Goal: Task Accomplishment & Management: Complete application form

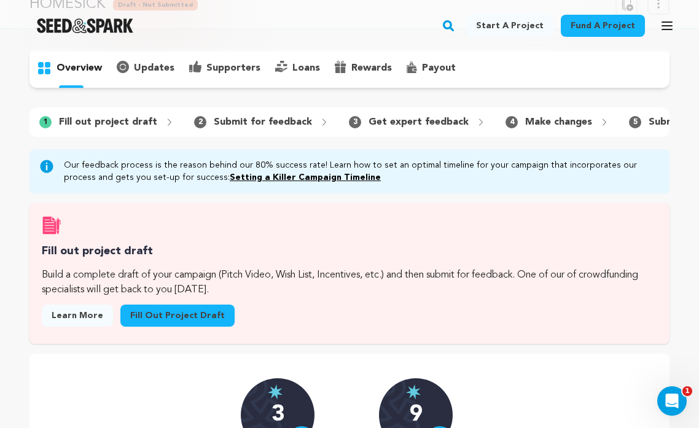
scroll to position [70, 0]
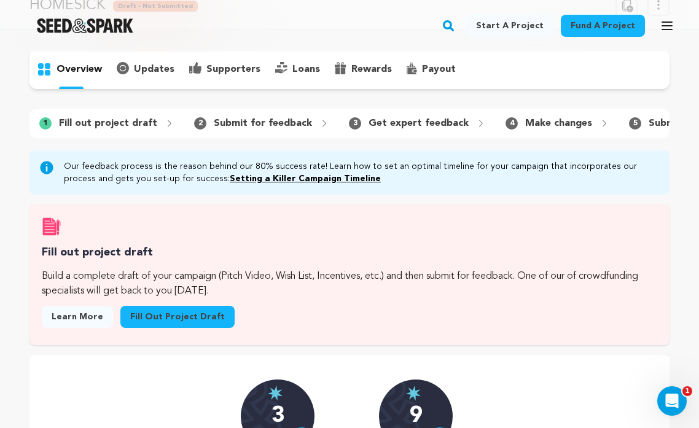
click at [177, 313] on link "Fill out project draft" at bounding box center [177, 317] width 114 height 22
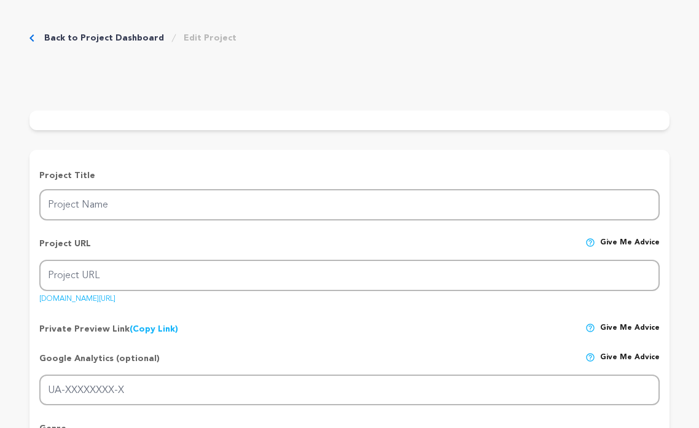
type input "HOMESICK"
type input "homesick-film"
type input "A wrong number call connects an ex-addict looking for his daughter with a young…"
type textarea "When [PERSON_NAME]’s put on house arrest, it’s not exactly how she imagined mov…"
type textarea "HOMESICK is a love letter to the people and places that feel like home. It's a …"
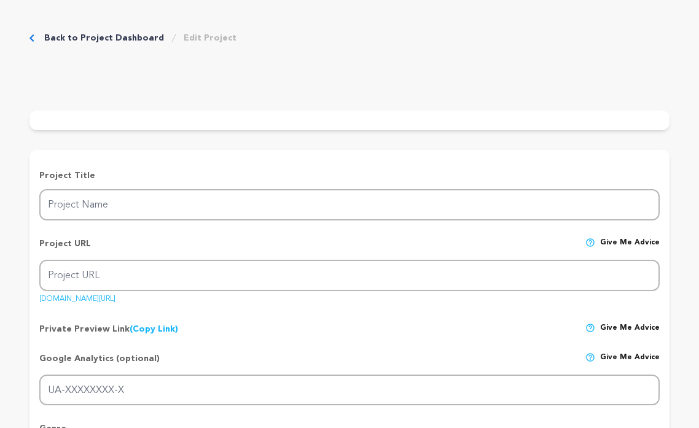
type textarea "Writers Guild of America, USC alum!"
radio input "true"
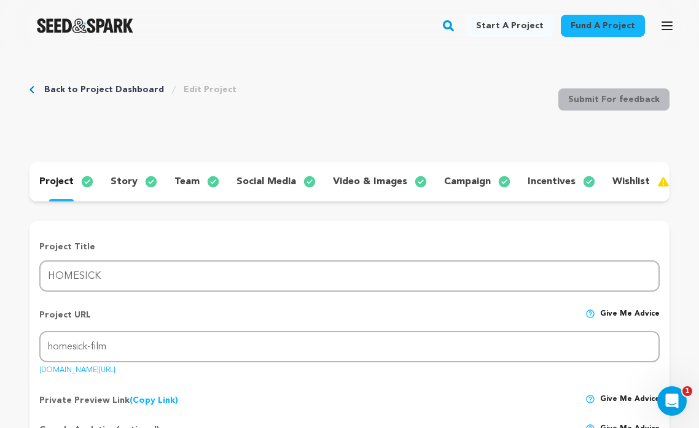
click at [126, 179] on p "story" at bounding box center [124, 182] width 27 height 15
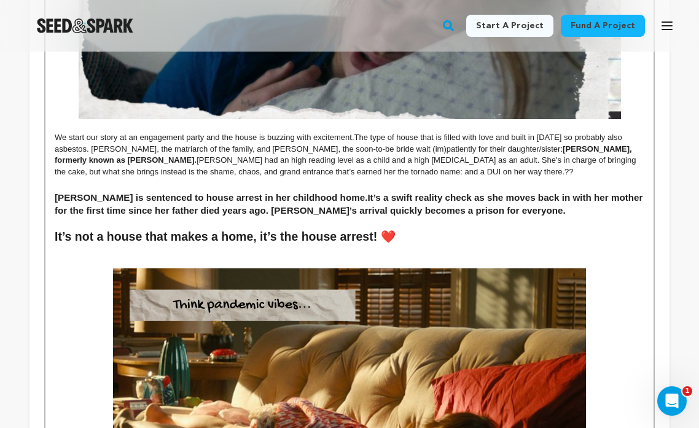
scroll to position [544, 0]
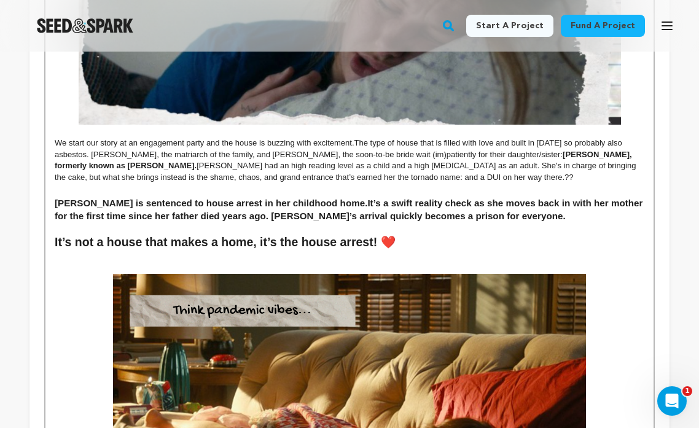
click at [369, 178] on p "We start our story at an engagement party and the house is buzzing with excitem…" at bounding box center [350, 160] width 590 height 45
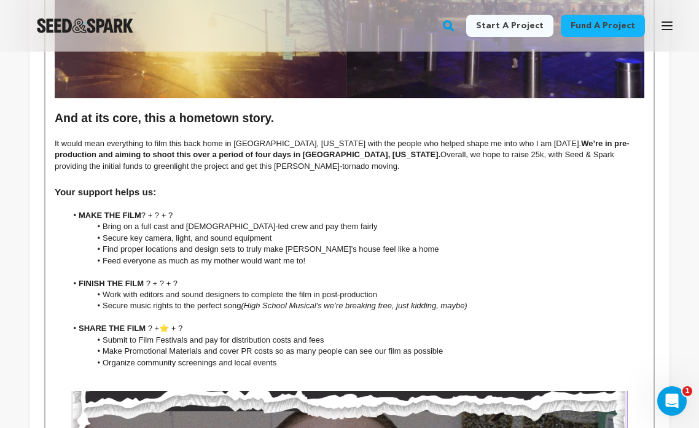
scroll to position [4243, 0]
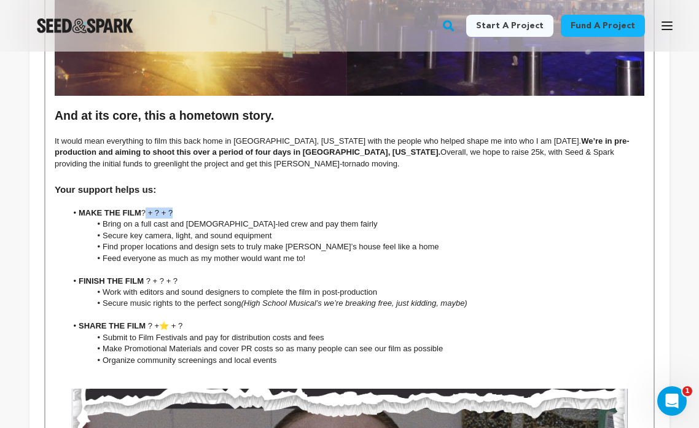
drag, startPoint x: 178, startPoint y: 184, endPoint x: 146, endPoint y: 184, distance: 31.3
click at [146, 208] on li "MAKE THE FILM ? + ? + ?" at bounding box center [356, 213] width 578 height 11
drag, startPoint x: 180, startPoint y: 253, endPoint x: 147, endPoint y: 253, distance: 32.6
click at [147, 276] on li "FINISH THE FILM ? + ? + ?" at bounding box center [356, 281] width 578 height 11
drag, startPoint x: 186, startPoint y: 298, endPoint x: 149, endPoint y: 298, distance: 36.9
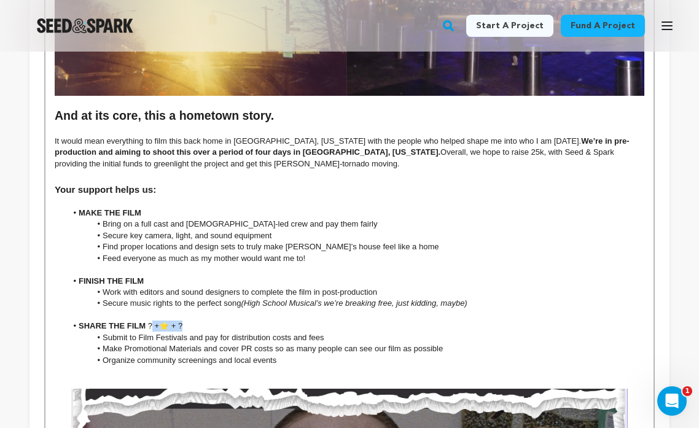
click at [149, 321] on li "SHARE THE FILM ? + ⭐ + ?" at bounding box center [356, 326] width 578 height 11
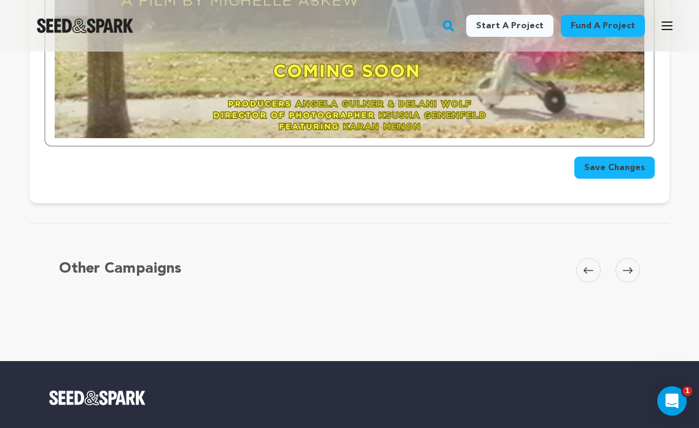
scroll to position [7112, 0]
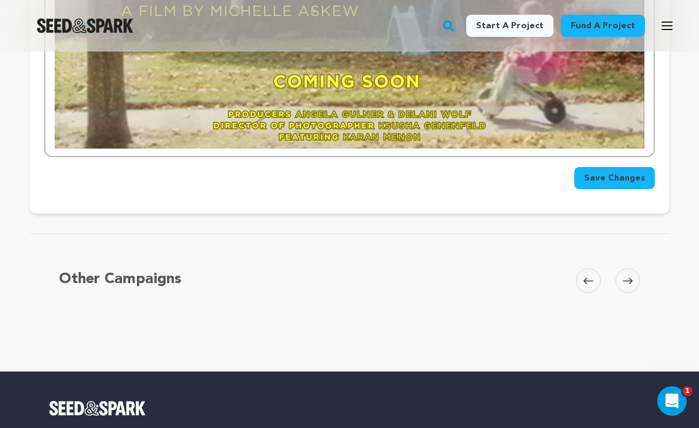
click at [616, 172] on span "Save Changes" at bounding box center [614, 178] width 61 height 12
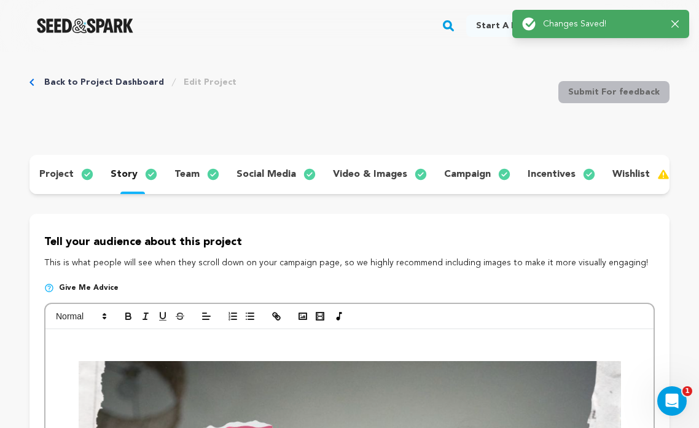
scroll to position [0, 0]
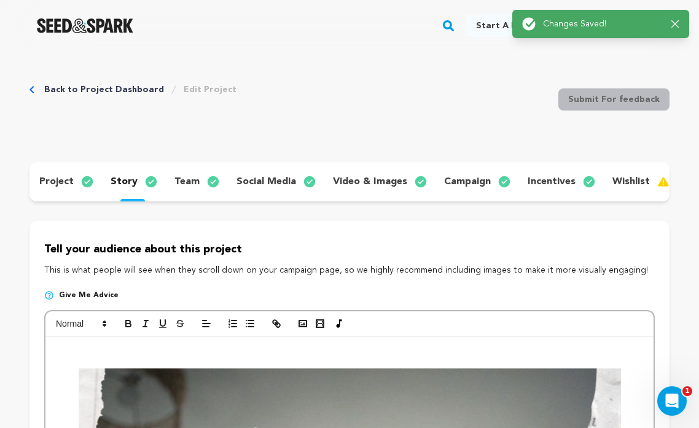
click at [91, 89] on link "Back to Project Dashboard" at bounding box center [104, 90] width 120 height 12
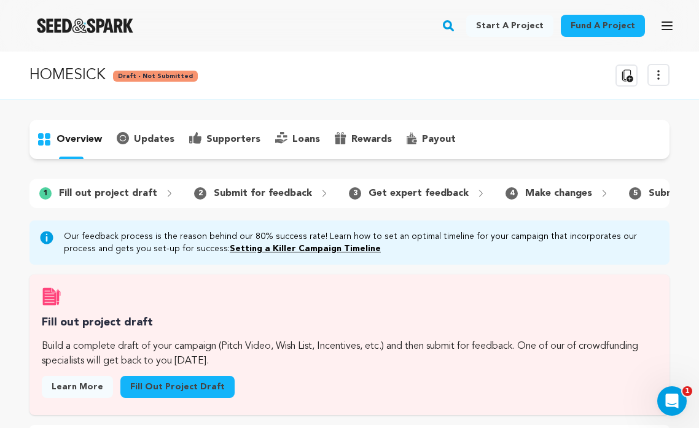
click at [627, 76] on icon at bounding box center [626, 75] width 15 height 15
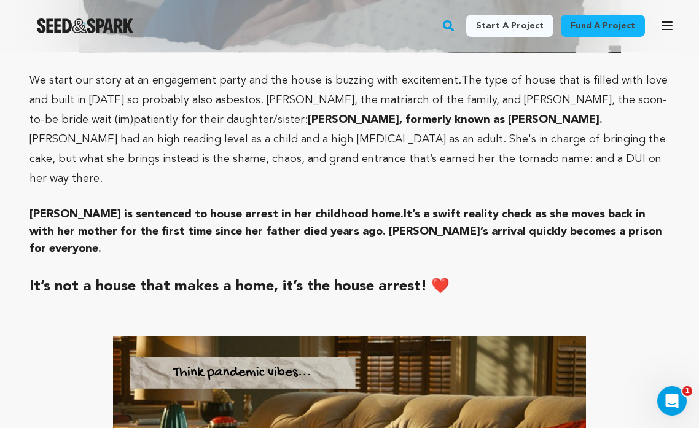
scroll to position [1378, 0]
